Goal: Navigation & Orientation: Find specific page/section

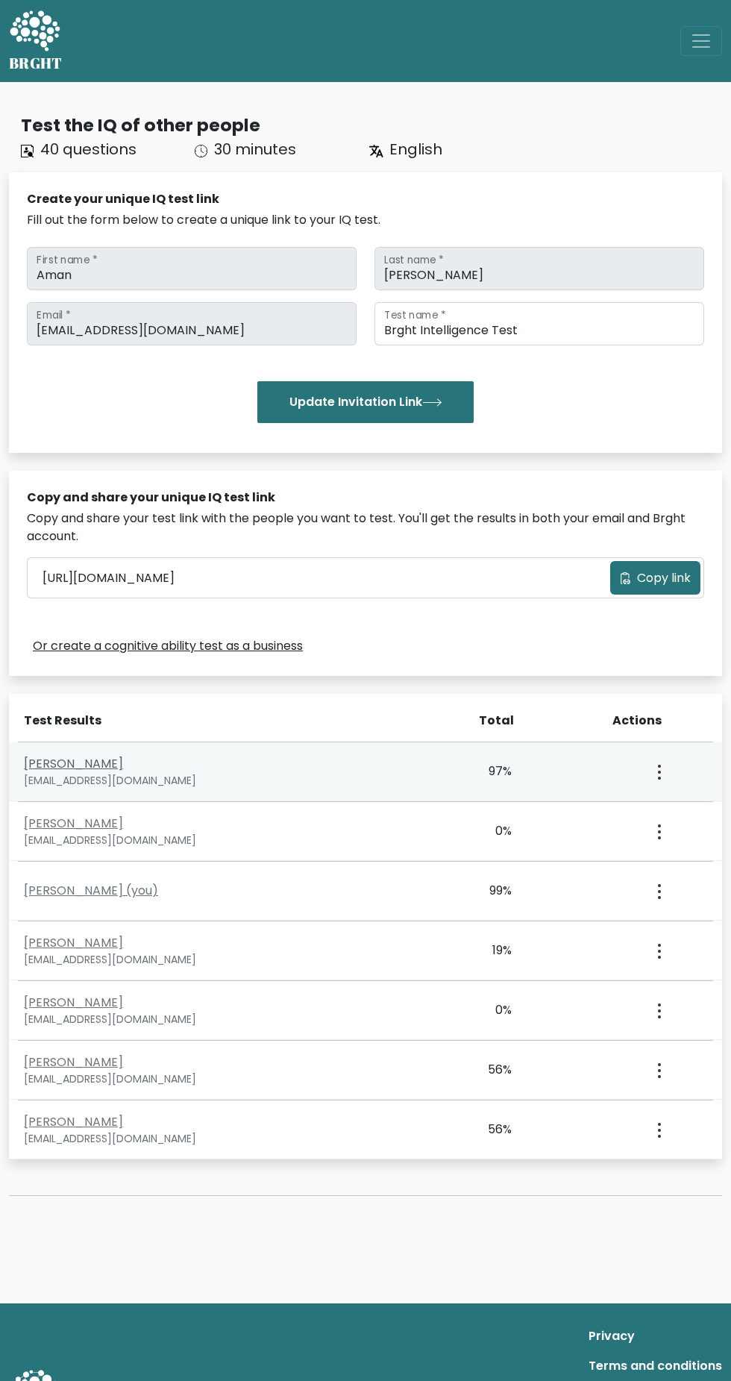
click at [75, 769] on link "Mayank Kumar" at bounding box center [73, 763] width 99 height 17
click at [581, 773] on div "97%" at bounding box center [511, 772] width 175 height 18
click at [654, 775] on button "button" at bounding box center [658, 771] width 12 height 46
click at [625, 815] on link "View Profile" at bounding box center [604, 815] width 118 height 24
click at [75, 768] on link "Mayank Kumar" at bounding box center [73, 763] width 99 height 17
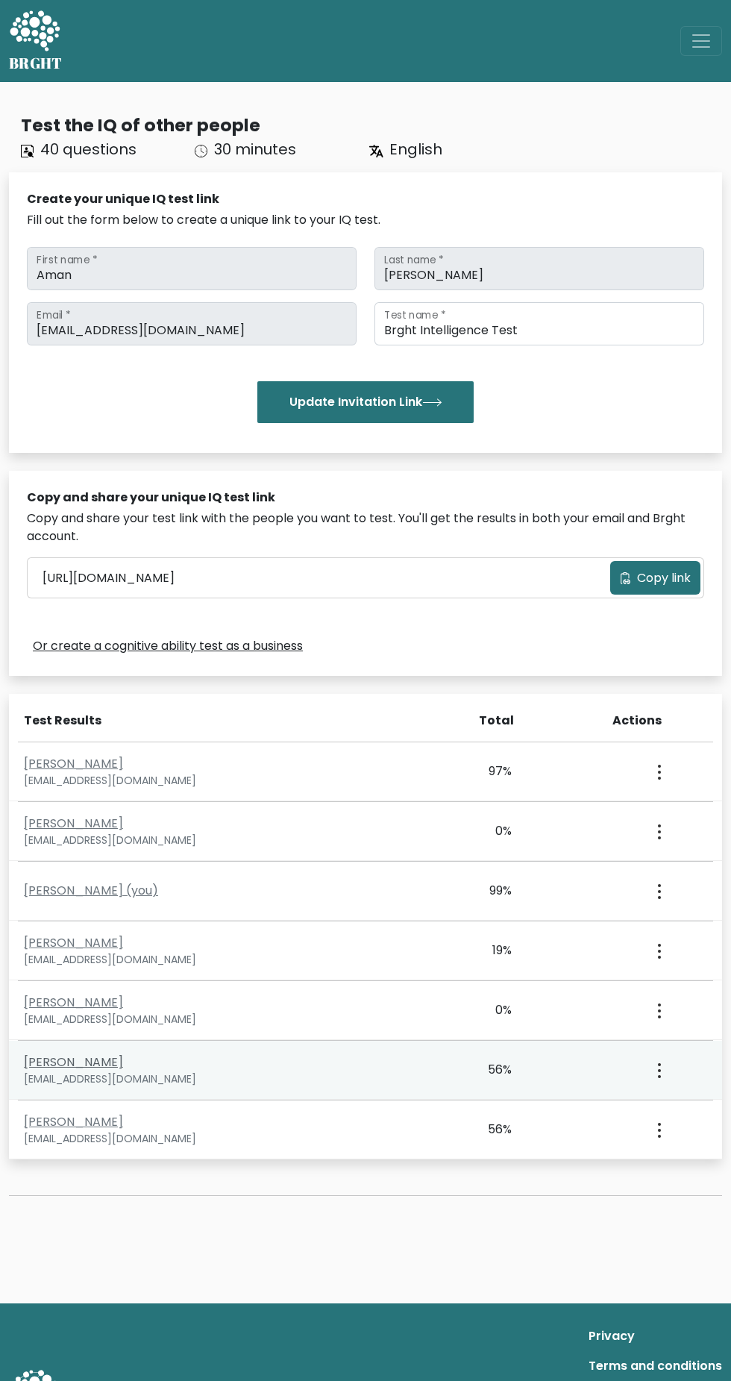
click at [94, 1066] on link "Mayank Kumar" at bounding box center [73, 1062] width 99 height 17
click at [659, 1065] on circle "button" at bounding box center [659, 1064] width 3 height 3
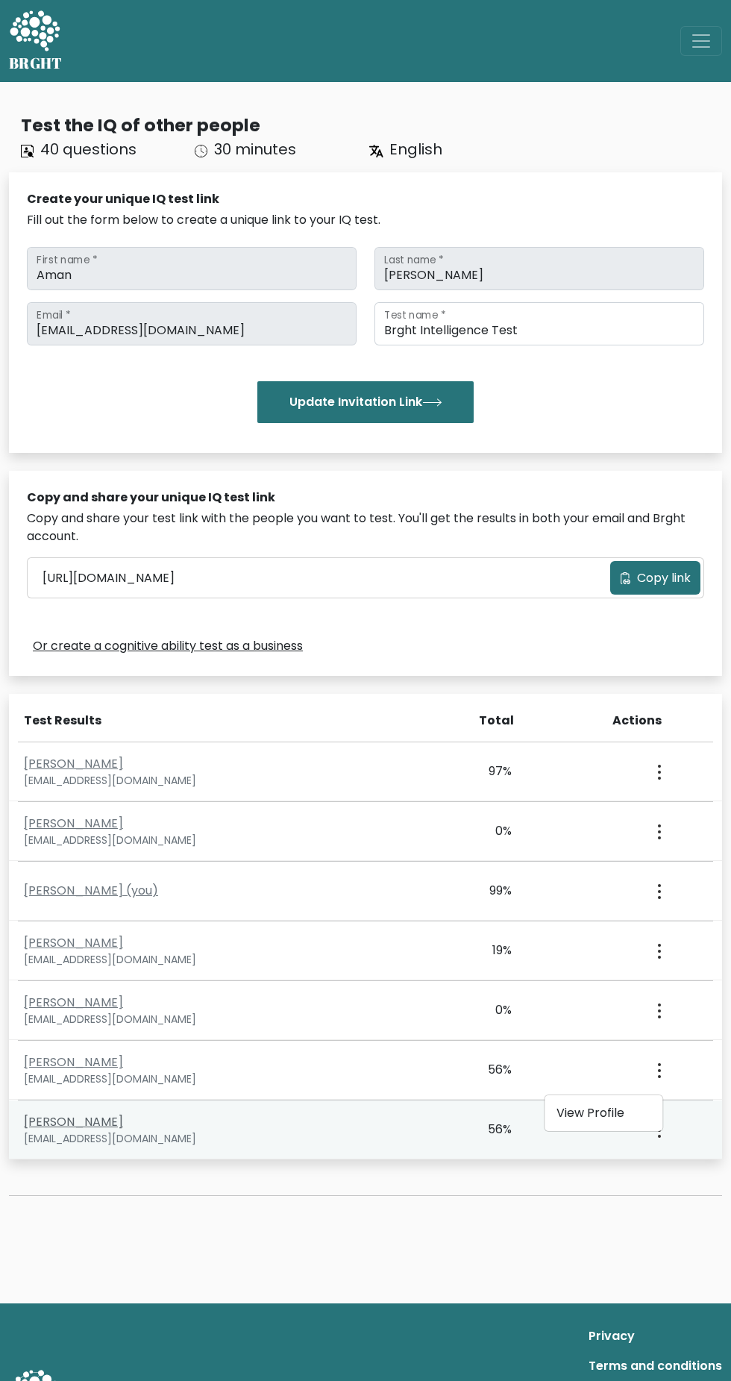
click at [100, 1127] on link "Shivangi Singh" at bounding box center [73, 1121] width 99 height 17
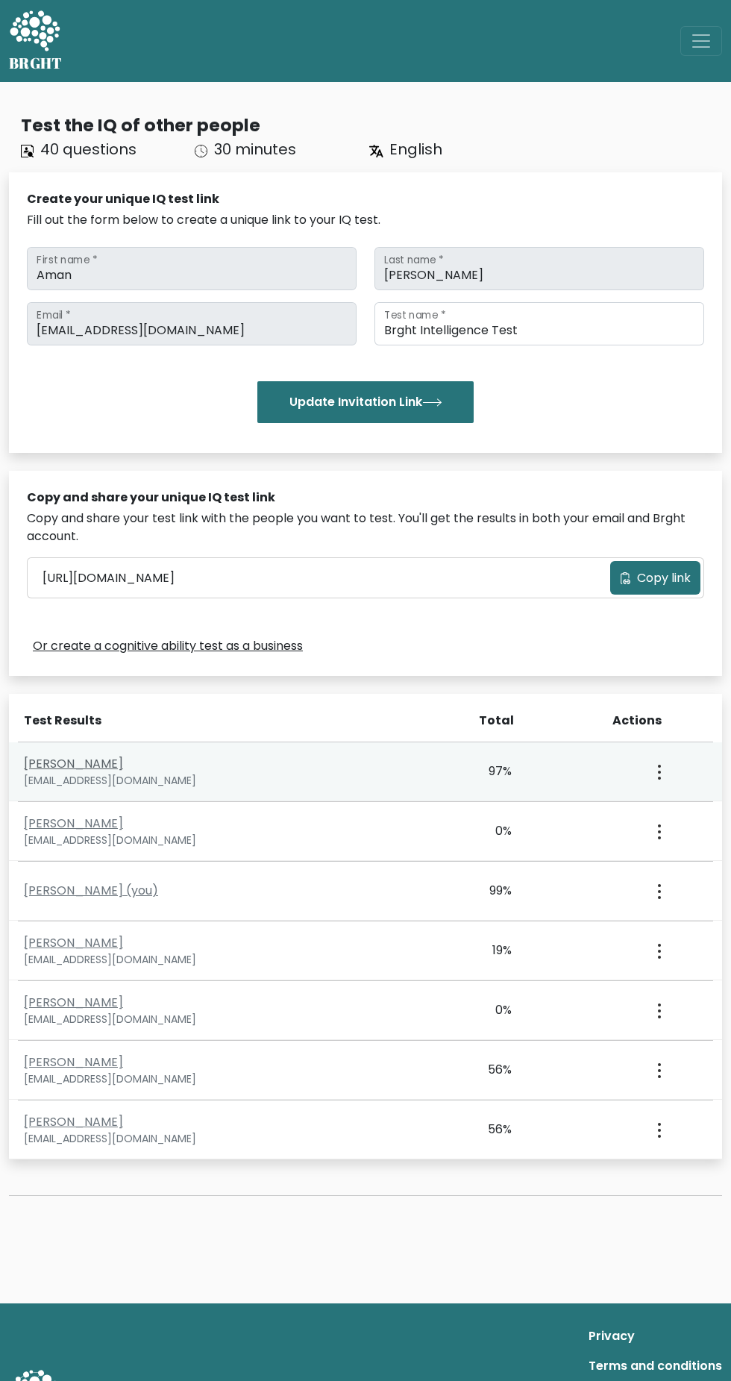
click at [67, 767] on link "Mayank Kumar" at bounding box center [73, 763] width 99 height 17
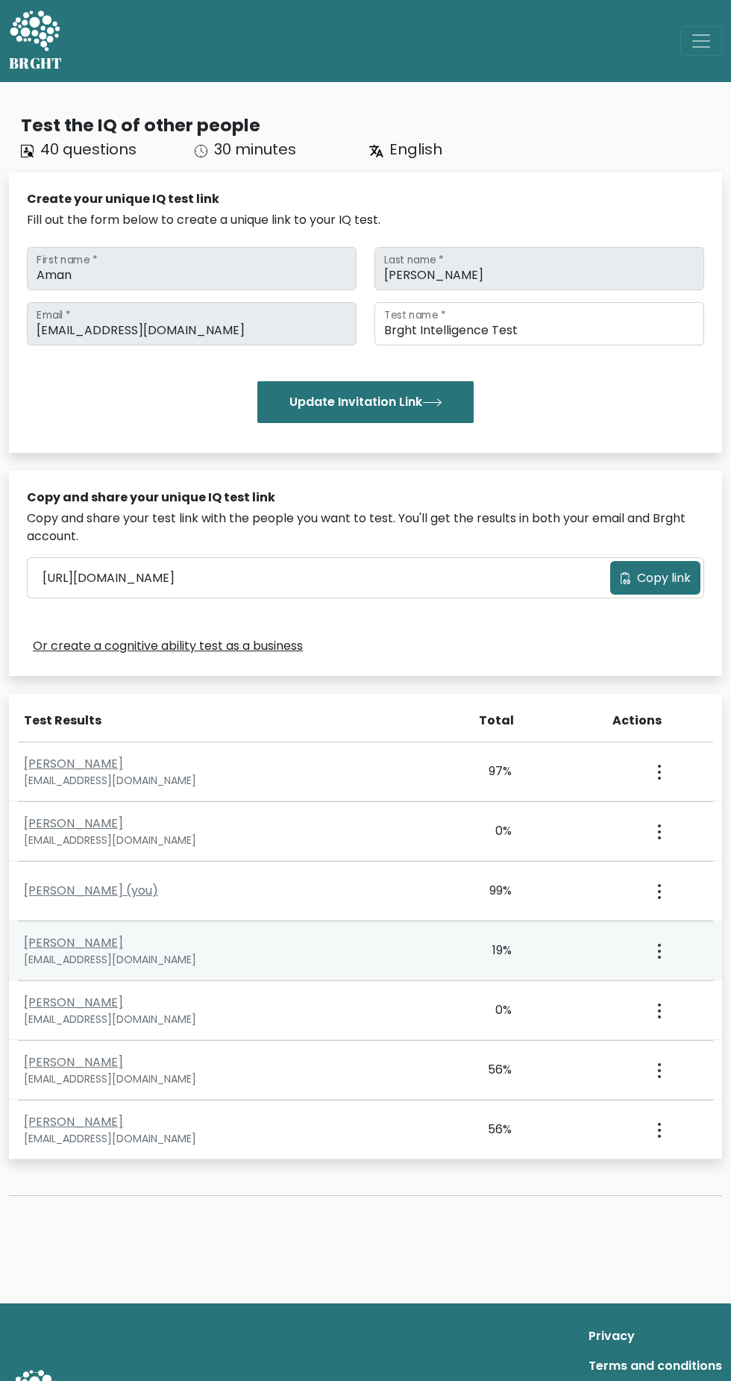
click at [522, 976] on div "Srivatsh Agarwal agarwalsrivatsh26@gmail.com 19% 45% 14% 14% Oct. 2, 2025 View …" at bounding box center [365, 951] width 713 height 59
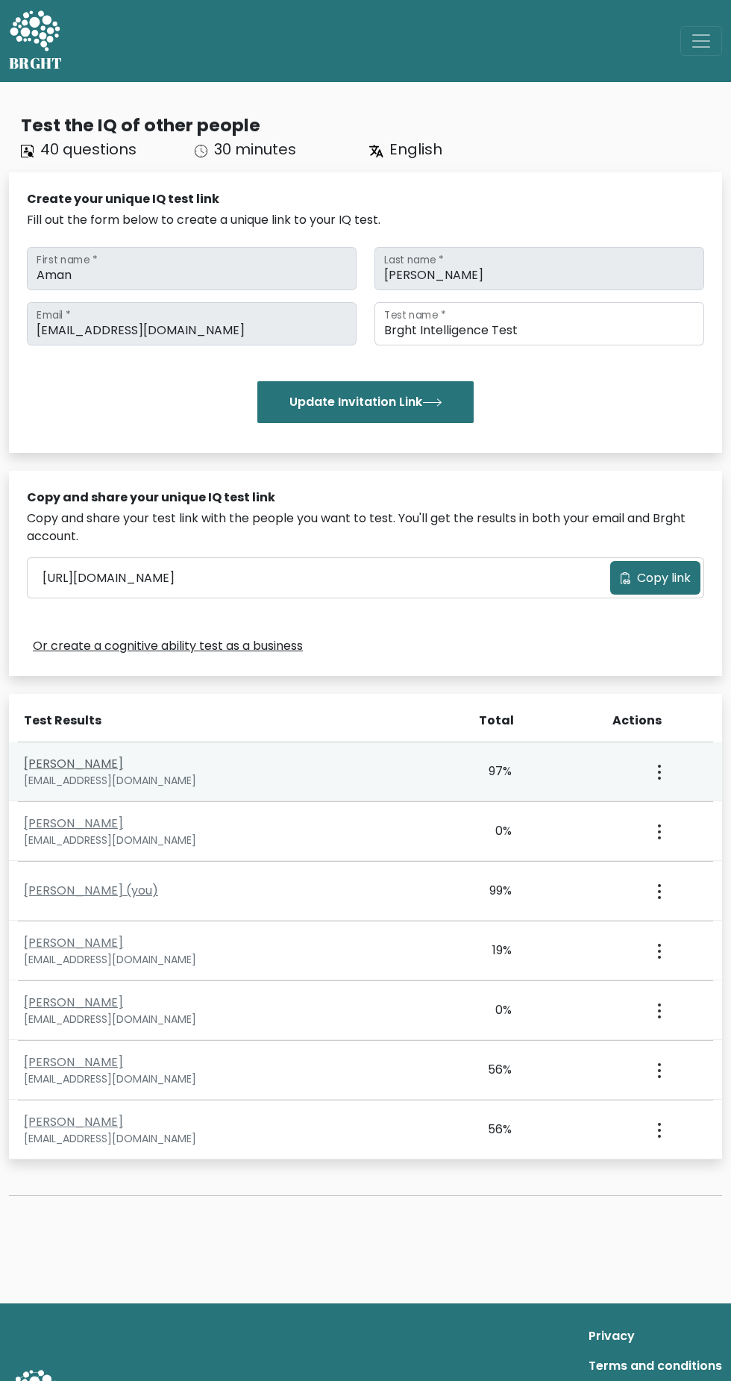
click at [61, 764] on link "Mayank Kumar" at bounding box center [73, 763] width 99 height 17
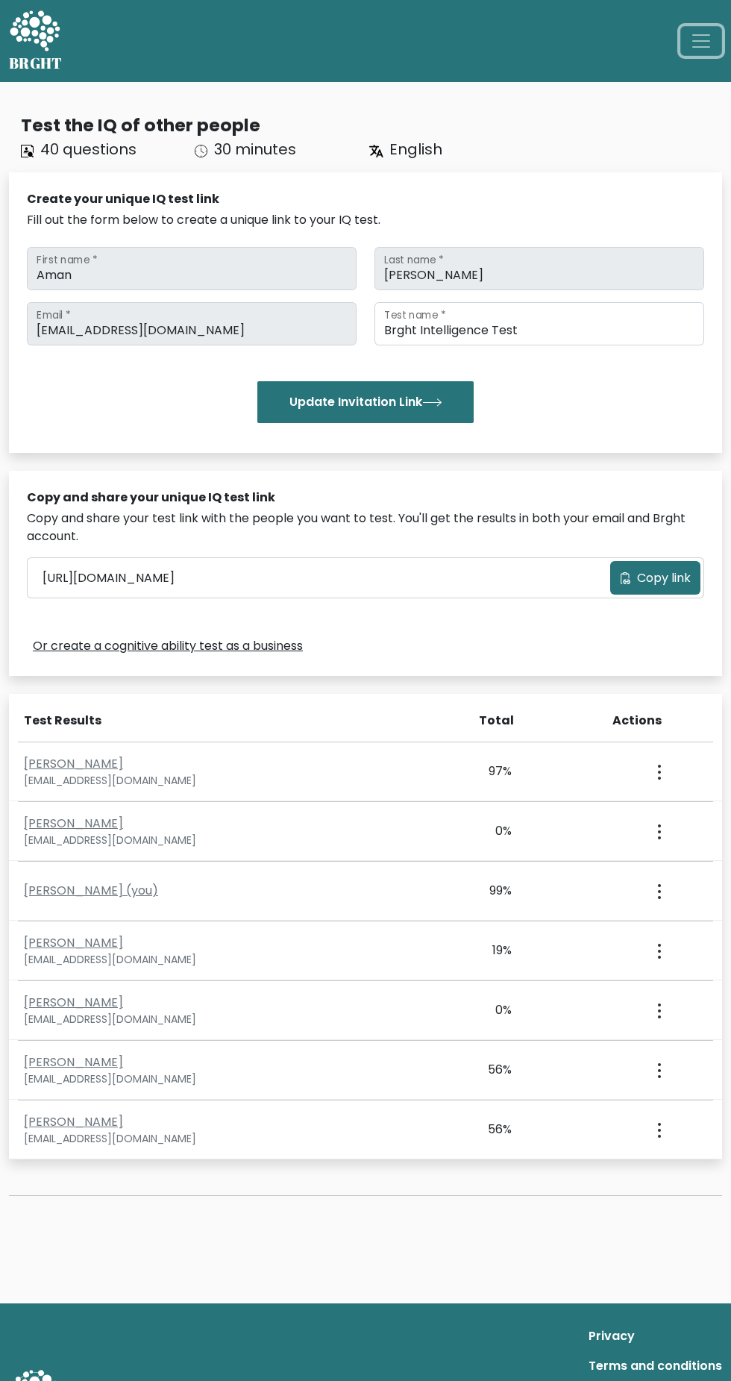
click at [699, 41] on span "Toggle navigation" at bounding box center [701, 41] width 22 height 22
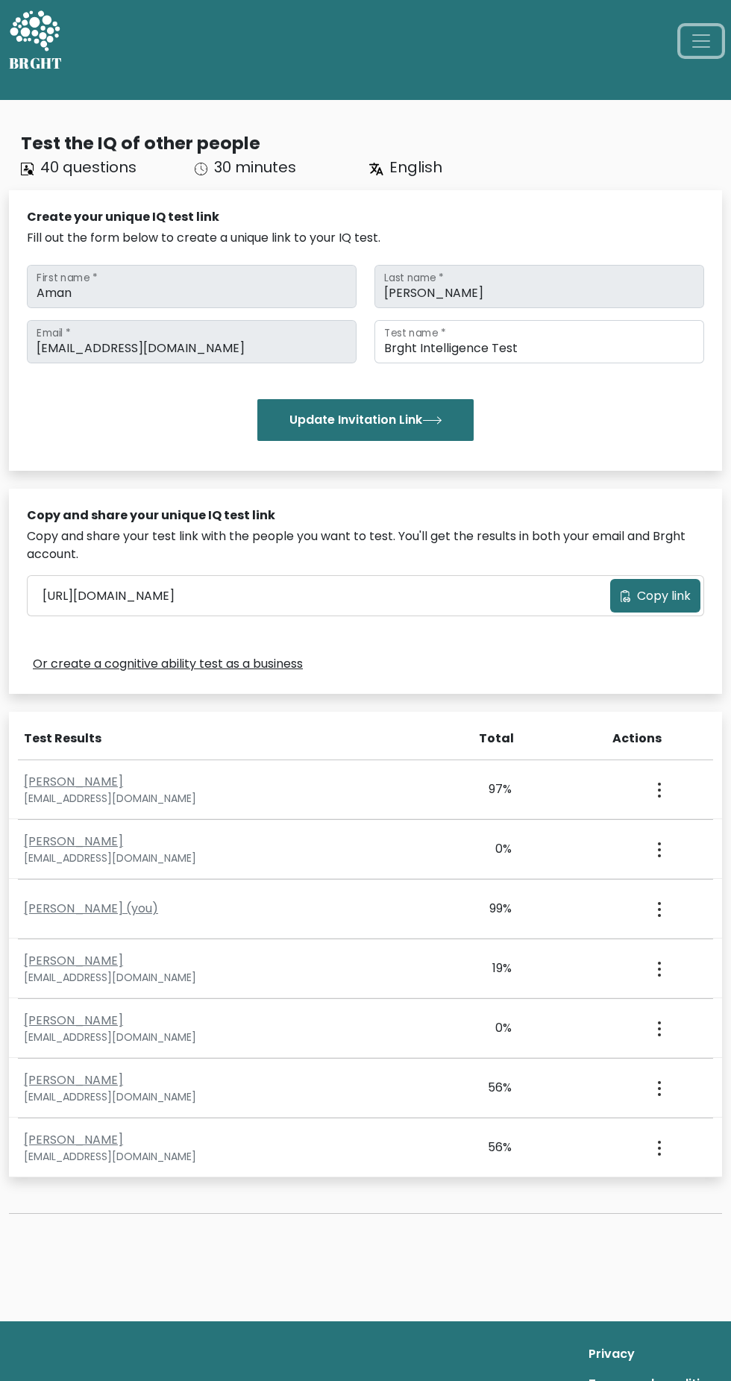
click at [721, 41] on button "Toggle navigation" at bounding box center [702, 41] width 42 height 30
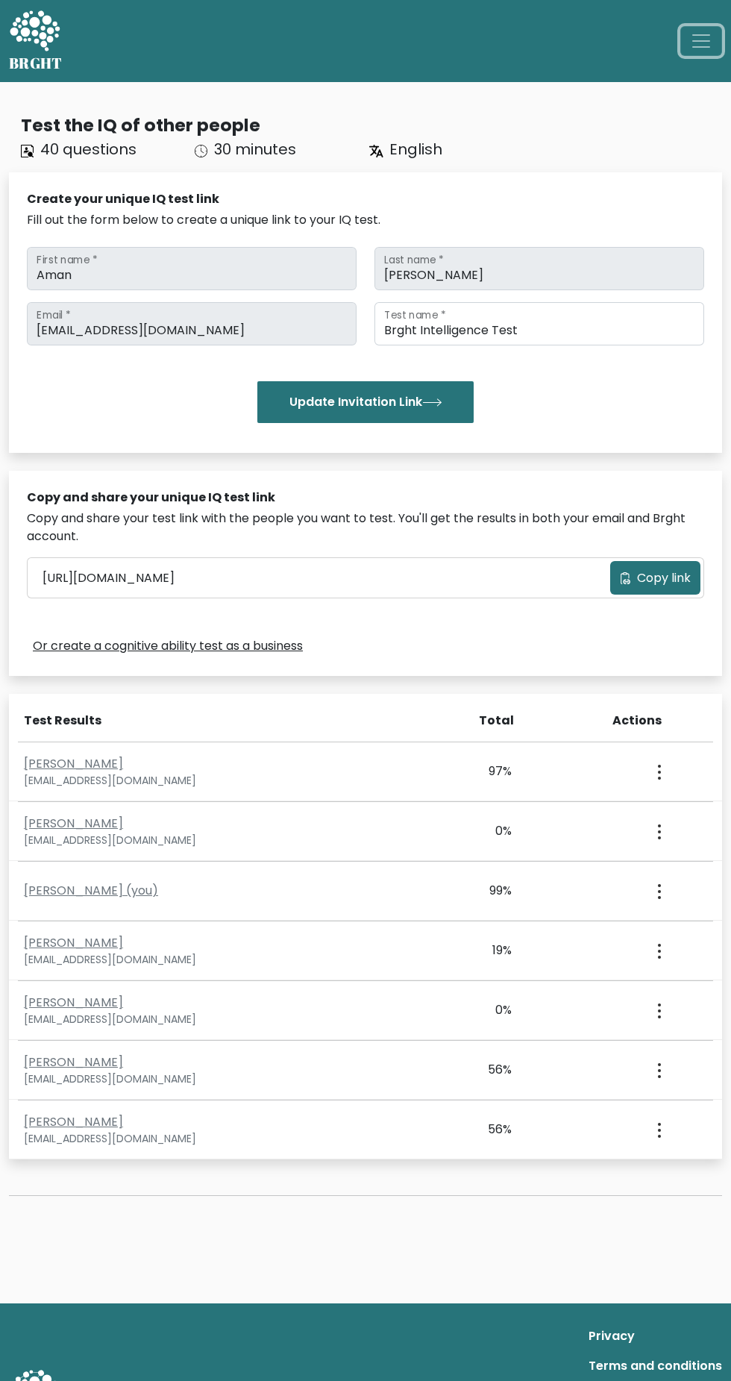
click at [705, 49] on span "Toggle navigation" at bounding box center [701, 41] width 22 height 22
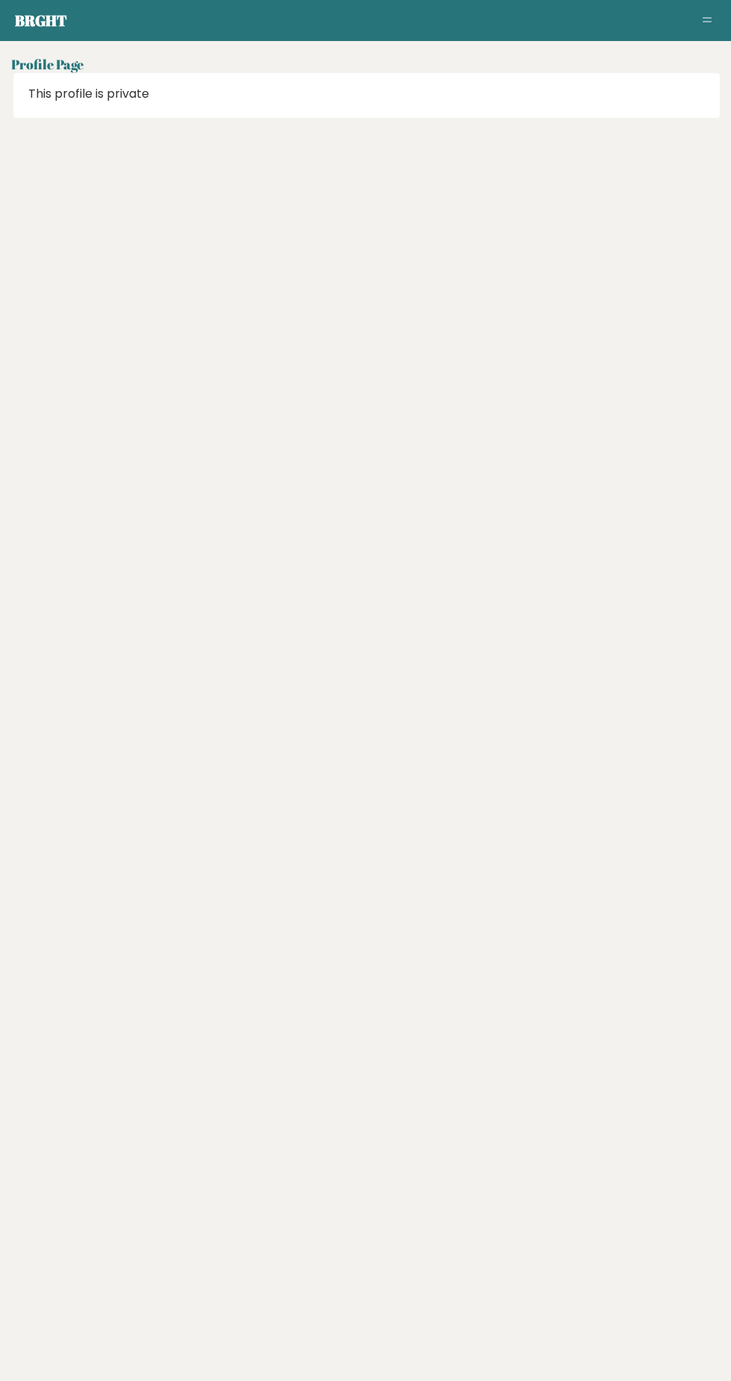
click at [101, 131] on div "This profile is private" at bounding box center [365, 121] width 709 height 97
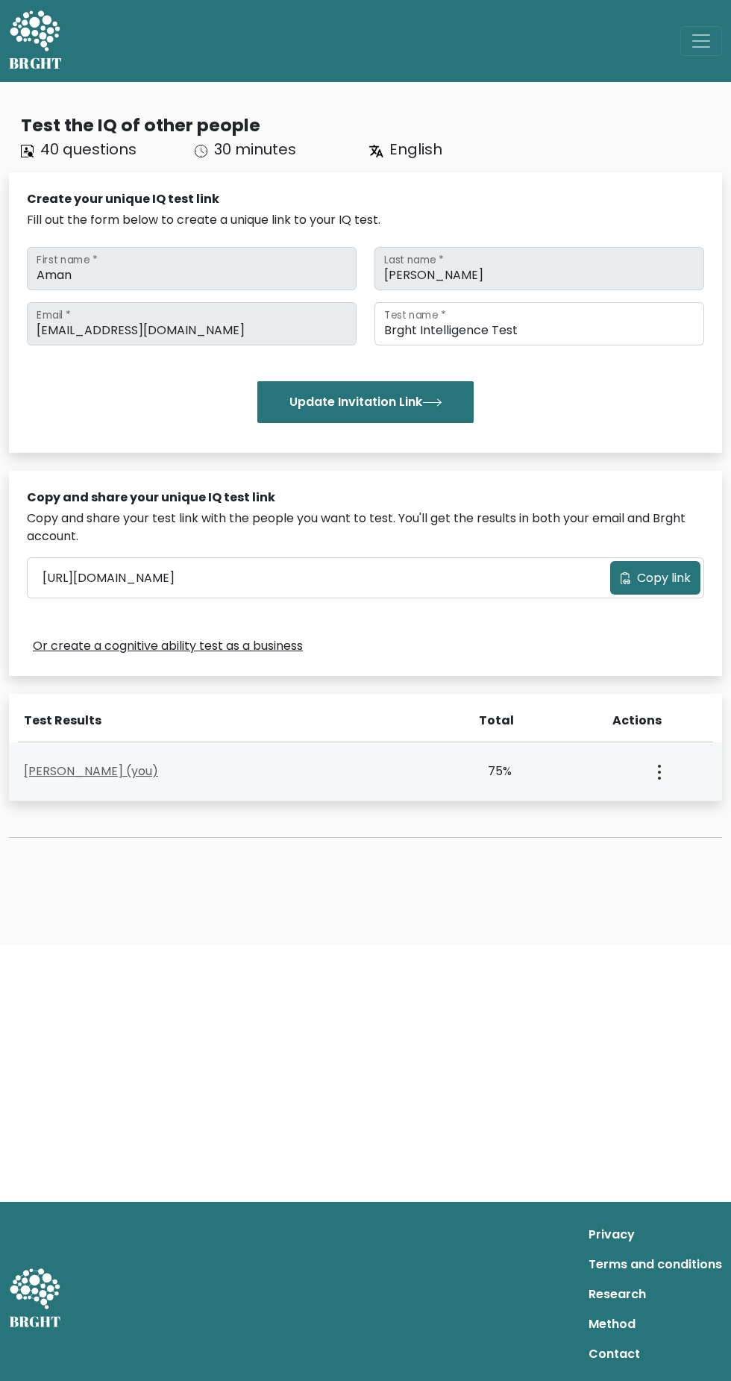
click at [92, 770] on link "Aman Singh (you)" at bounding box center [91, 771] width 134 height 17
click at [94, 779] on link "[PERSON_NAME] (you)" at bounding box center [91, 771] width 134 height 17
